Goal: Task Accomplishment & Management: Manage account settings

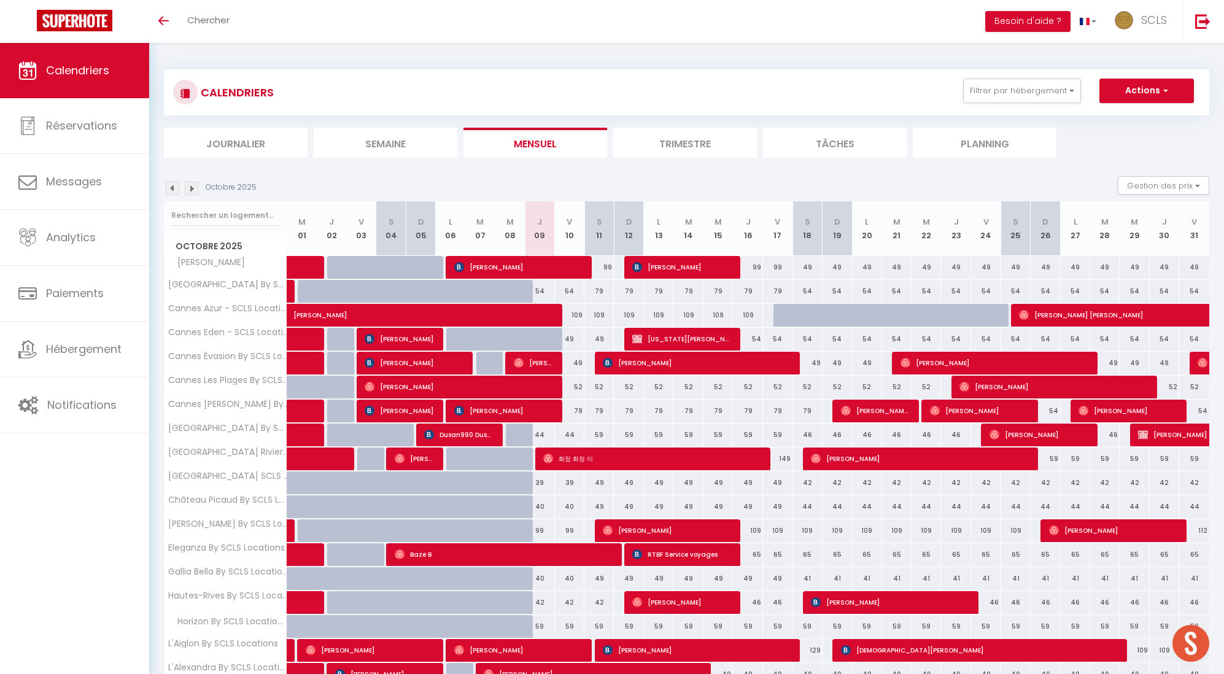
click at [240, 17] on div "Toggle menubar Chercher BUTTON Besoin d'aide ? SCLS Paramètres Équipe" at bounding box center [652, 21] width 1126 height 43
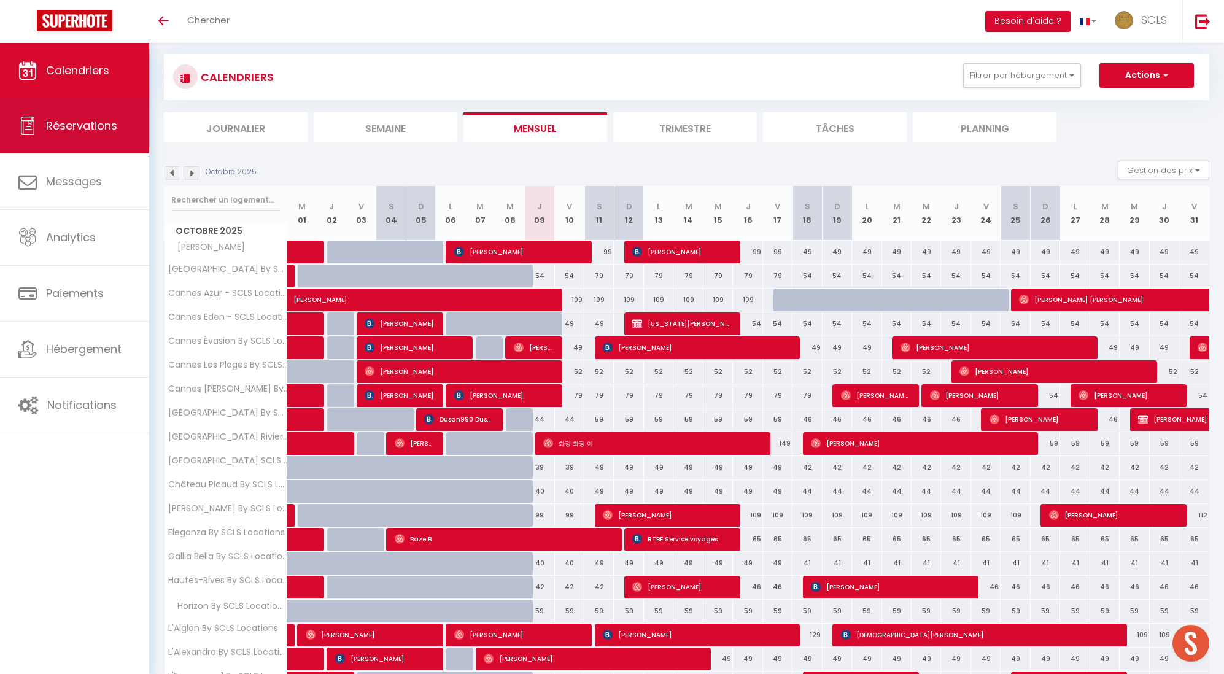
click at [104, 135] on link "Réservations" at bounding box center [74, 125] width 149 height 55
select select "not_cancelled"
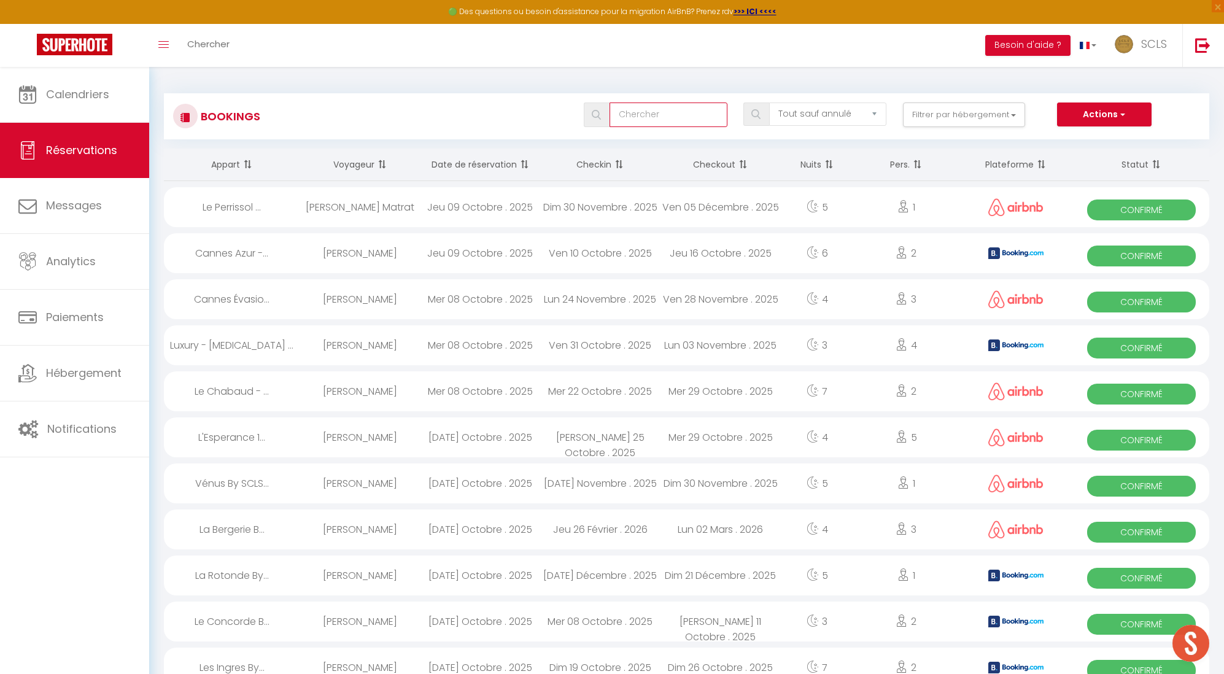
click at [641, 125] on input "text" at bounding box center [668, 115] width 117 height 25
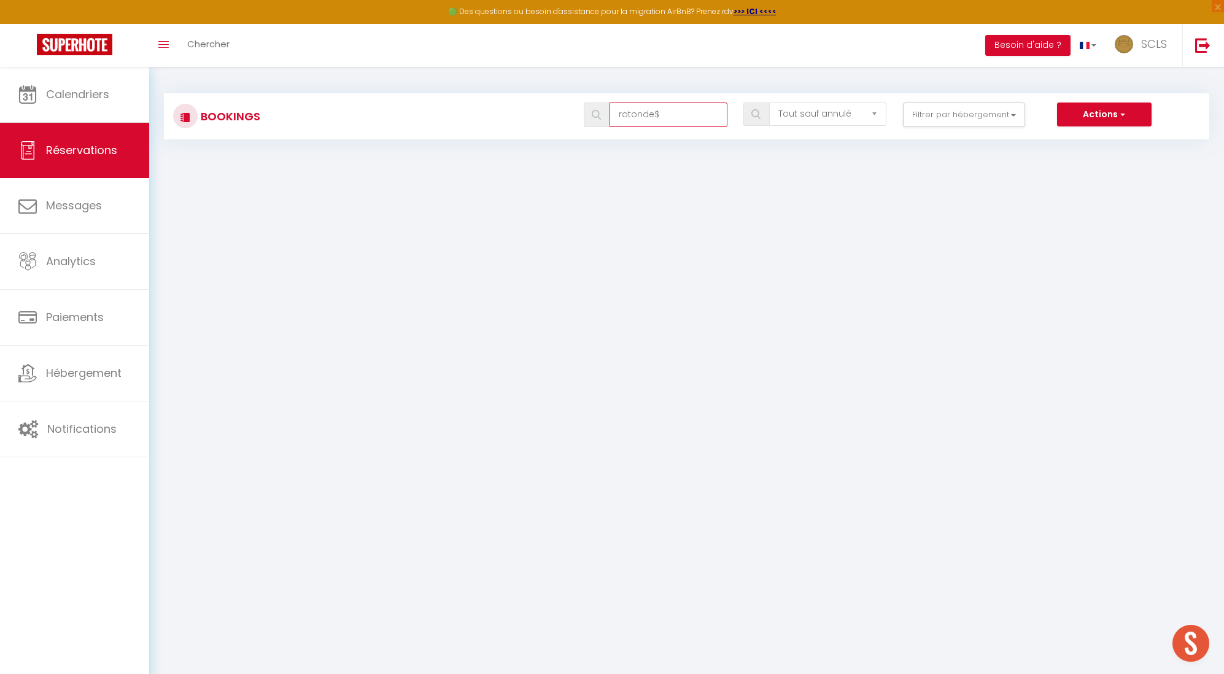
type input "rotonde"
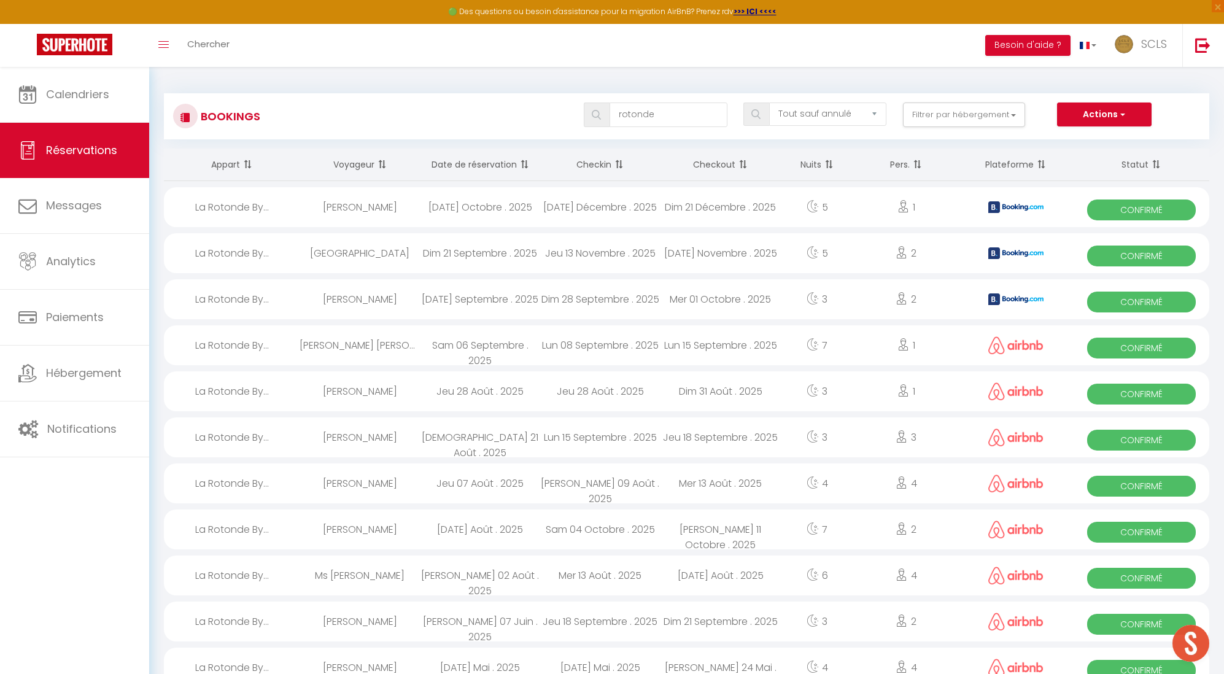
click at [1132, 206] on span "Confirmé" at bounding box center [1141, 209] width 109 height 21
select select "OK"
select select "0"
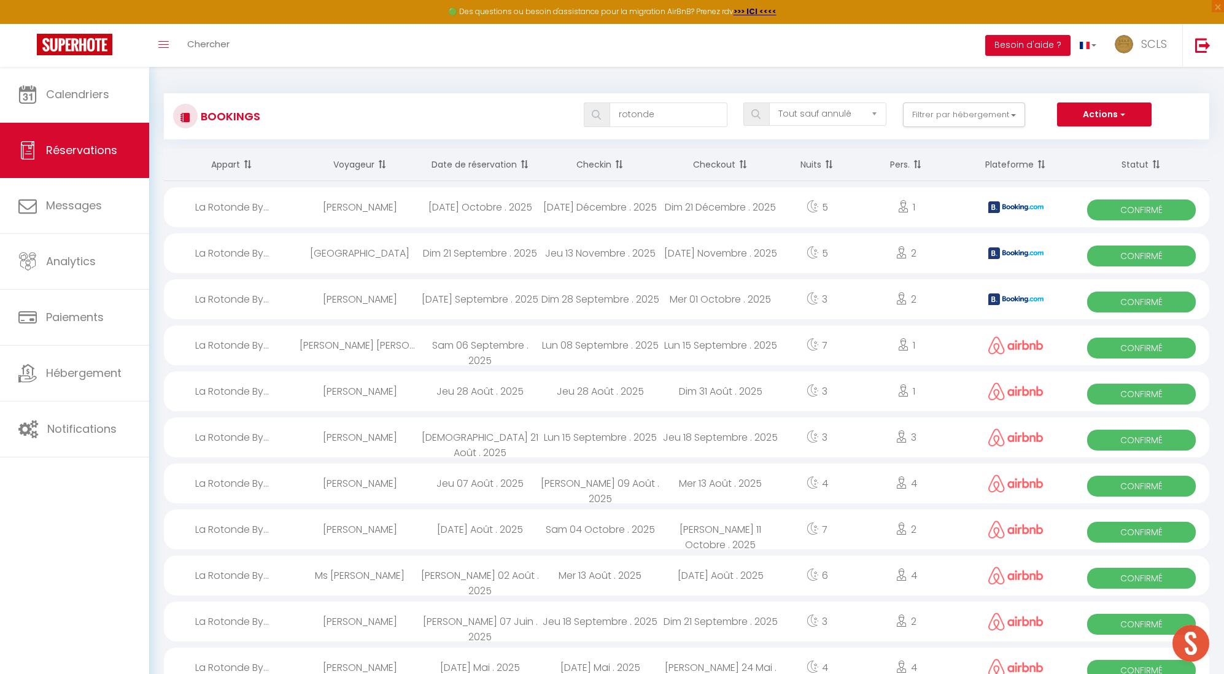
select select "1"
select select
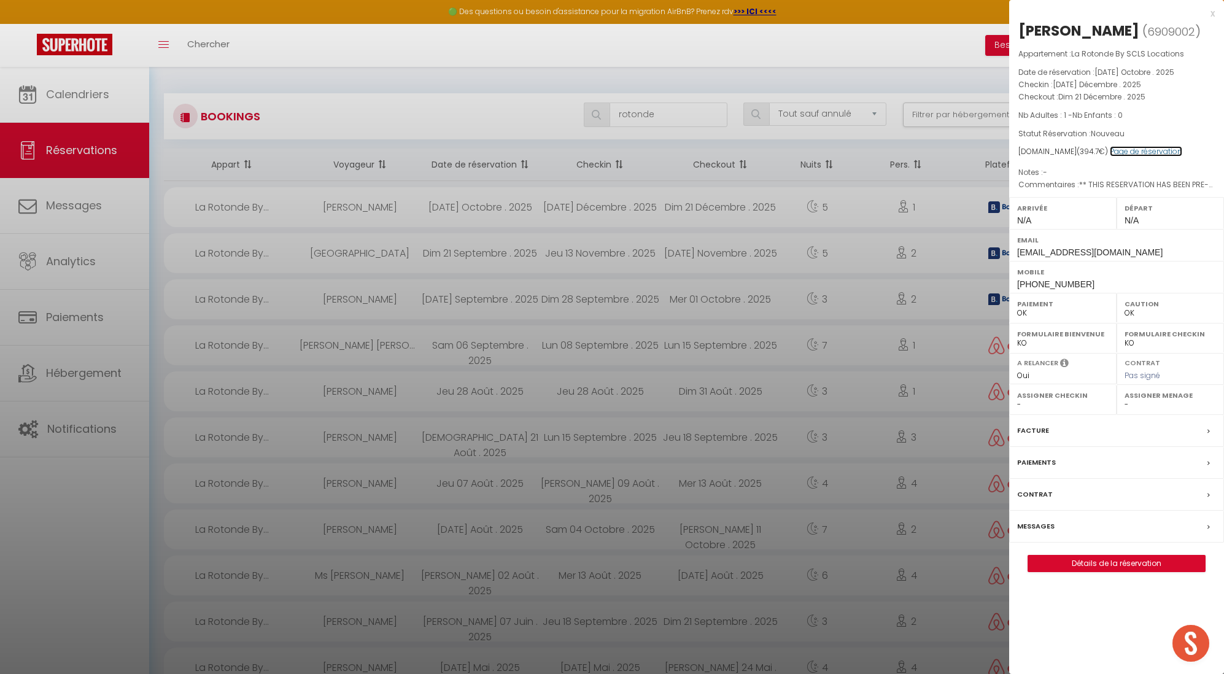
click at [1140, 151] on link "Page de réservation" at bounding box center [1146, 151] width 72 height 10
